Goal: Information Seeking & Learning: Check status

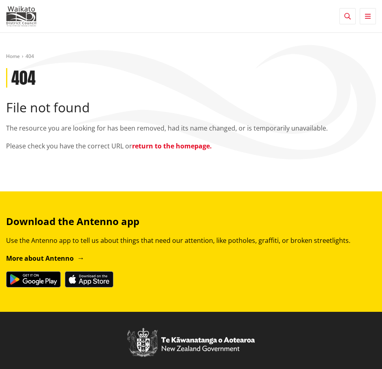
click at [169, 143] on link "return to the homepage." at bounding box center [172, 145] width 80 height 9
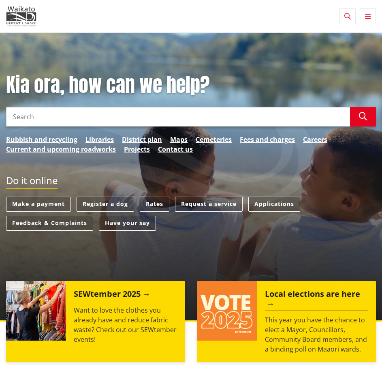
click at [89, 113] on input "Search" at bounding box center [178, 116] width 344 height 19
type input "consent tracker"
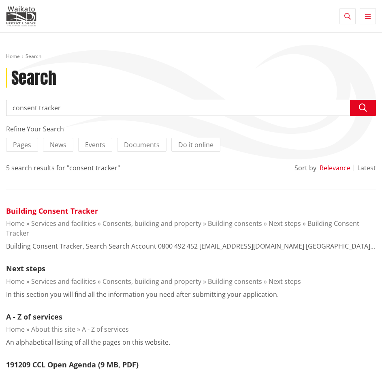
click at [73, 209] on link "Building Consent Tracker" at bounding box center [52, 211] width 92 height 10
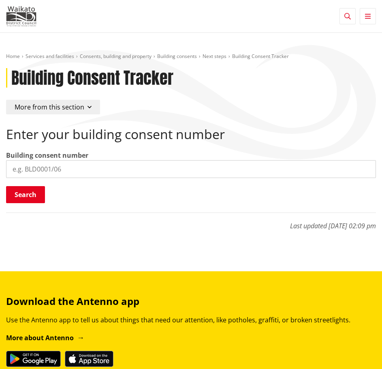
paste input ": BLD0261/26"
type input ": BLD0261/26"
click at [26, 196] on button "Search" at bounding box center [25, 194] width 39 height 17
click at [24, 169] on input "search" at bounding box center [191, 169] width 370 height 18
paste input ": BLD0261/26"
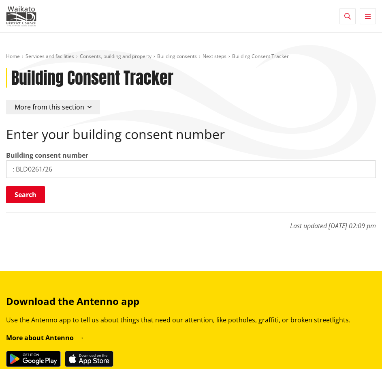
click at [16, 168] on input ": BLD0261/26" at bounding box center [191, 169] width 370 height 18
type input "BLD0261/26"
